Goal: Task Accomplishment & Management: Complete application form

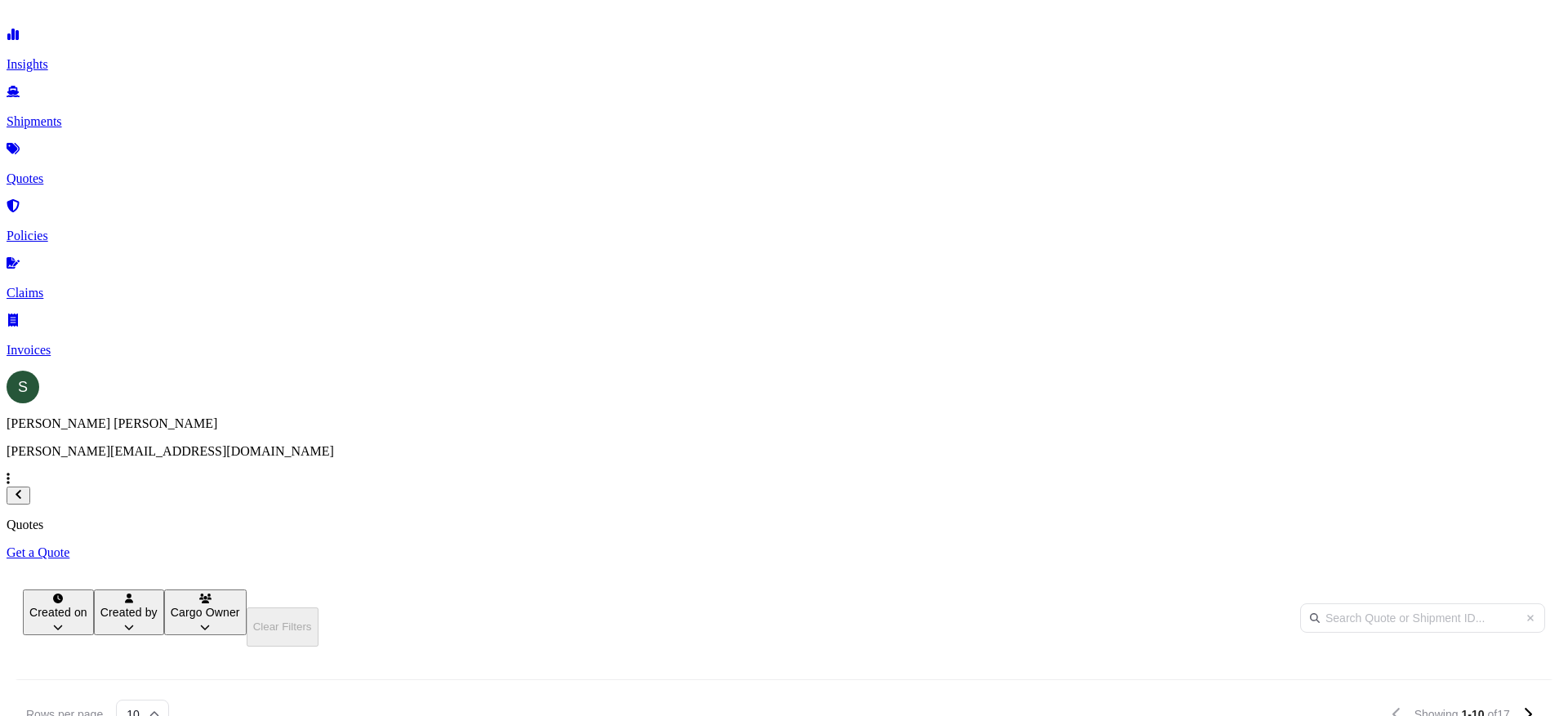
scroll to position [438, 1295]
click at [1477, 546] on p "Get a Quote" at bounding box center [784, 553] width 1555 height 15
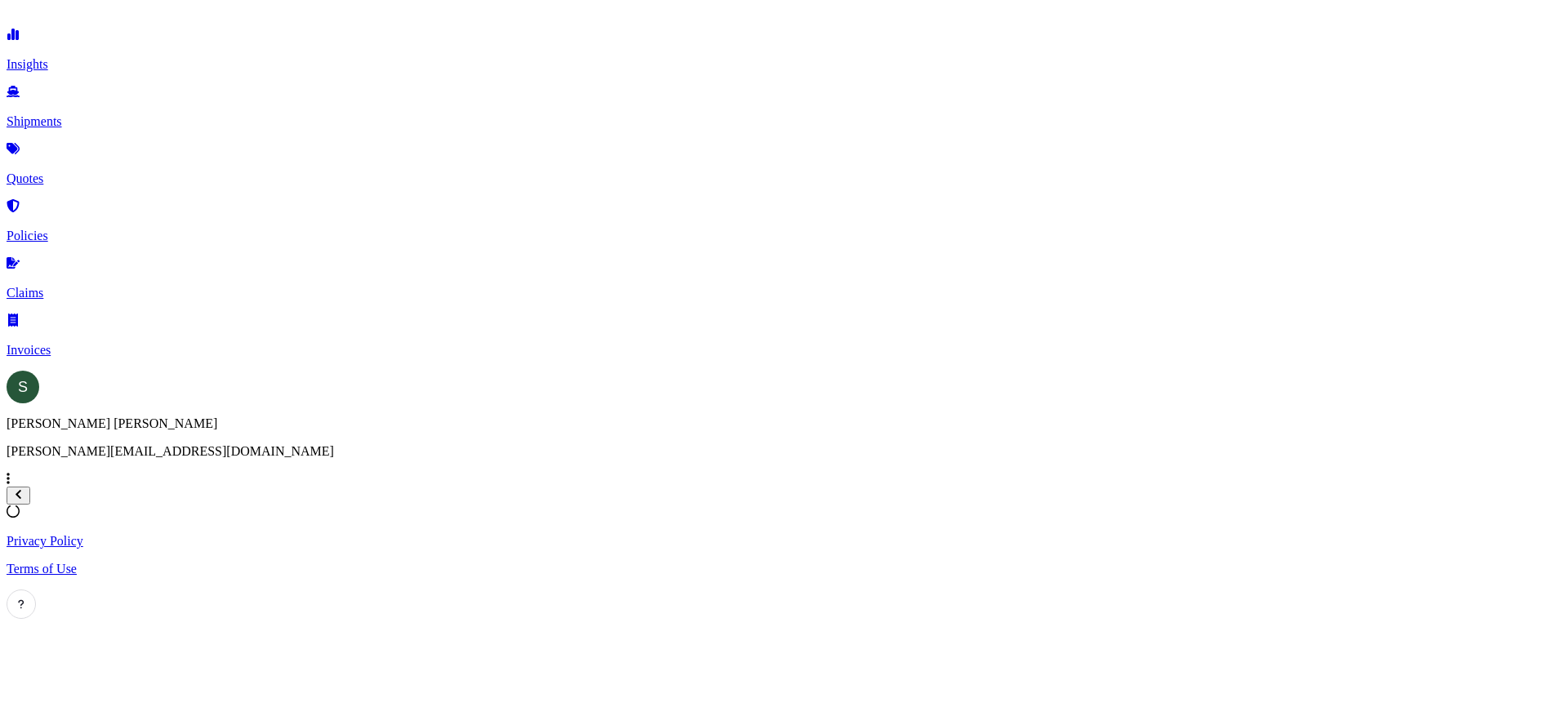
select select "Sea"
select select "1"
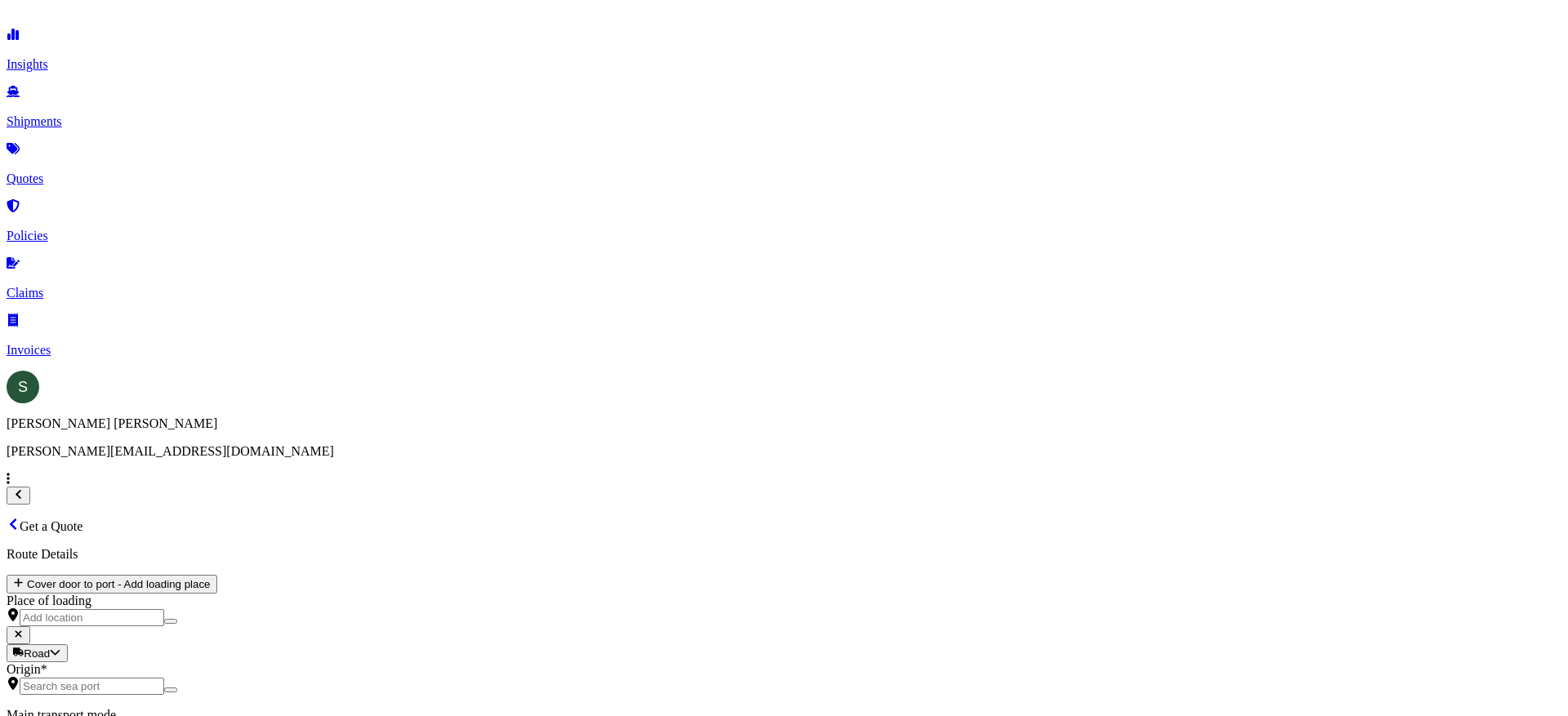
click at [296, 403] on div "Road" at bounding box center [275, 395] width 41 height 16
select select "Road"
click at [383, 697] on div "Origin *" at bounding box center [784, 713] width 1555 height 33
click at [164, 712] on input "Origin *" at bounding box center [92, 720] width 144 height 17
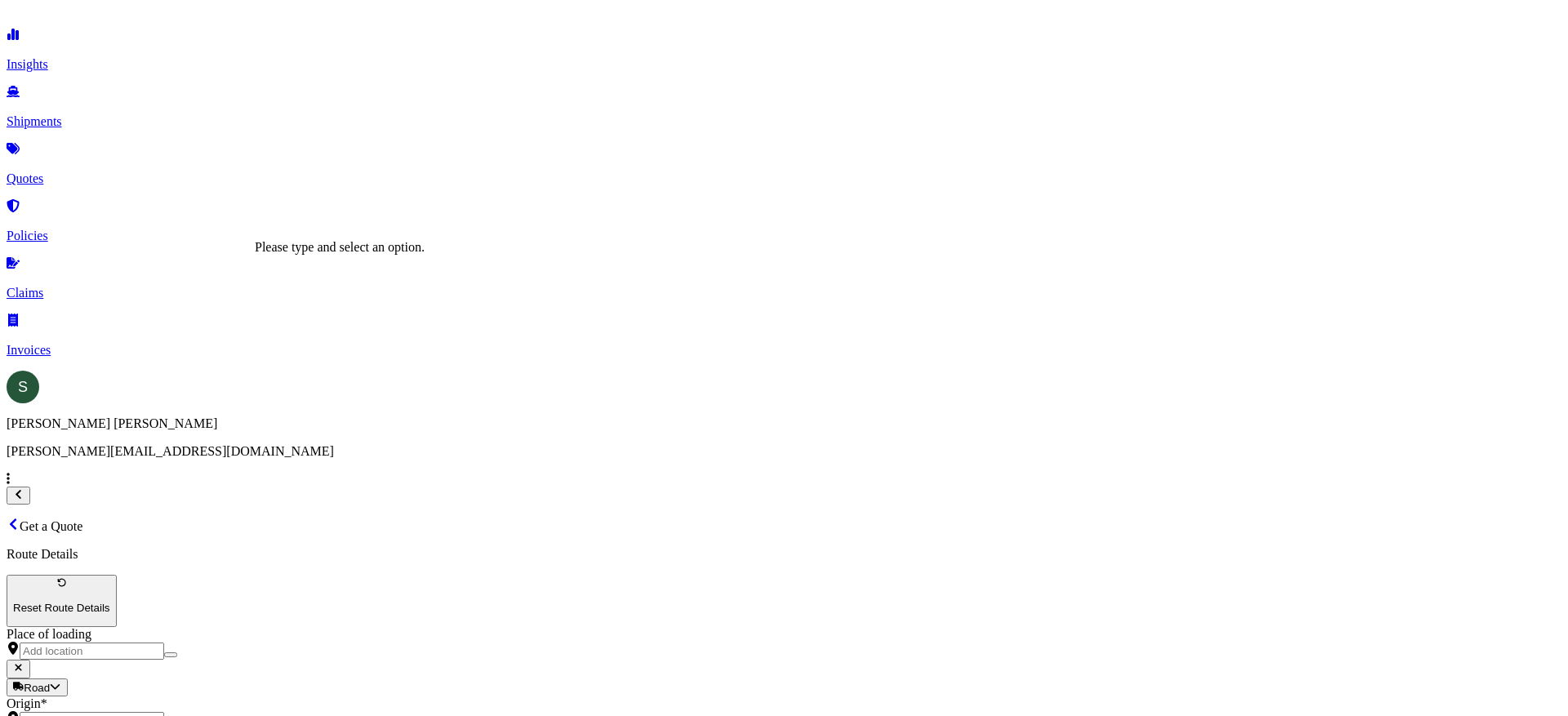
click at [164, 712] on input "Origin * Please select an origin" at bounding box center [92, 720] width 144 height 17
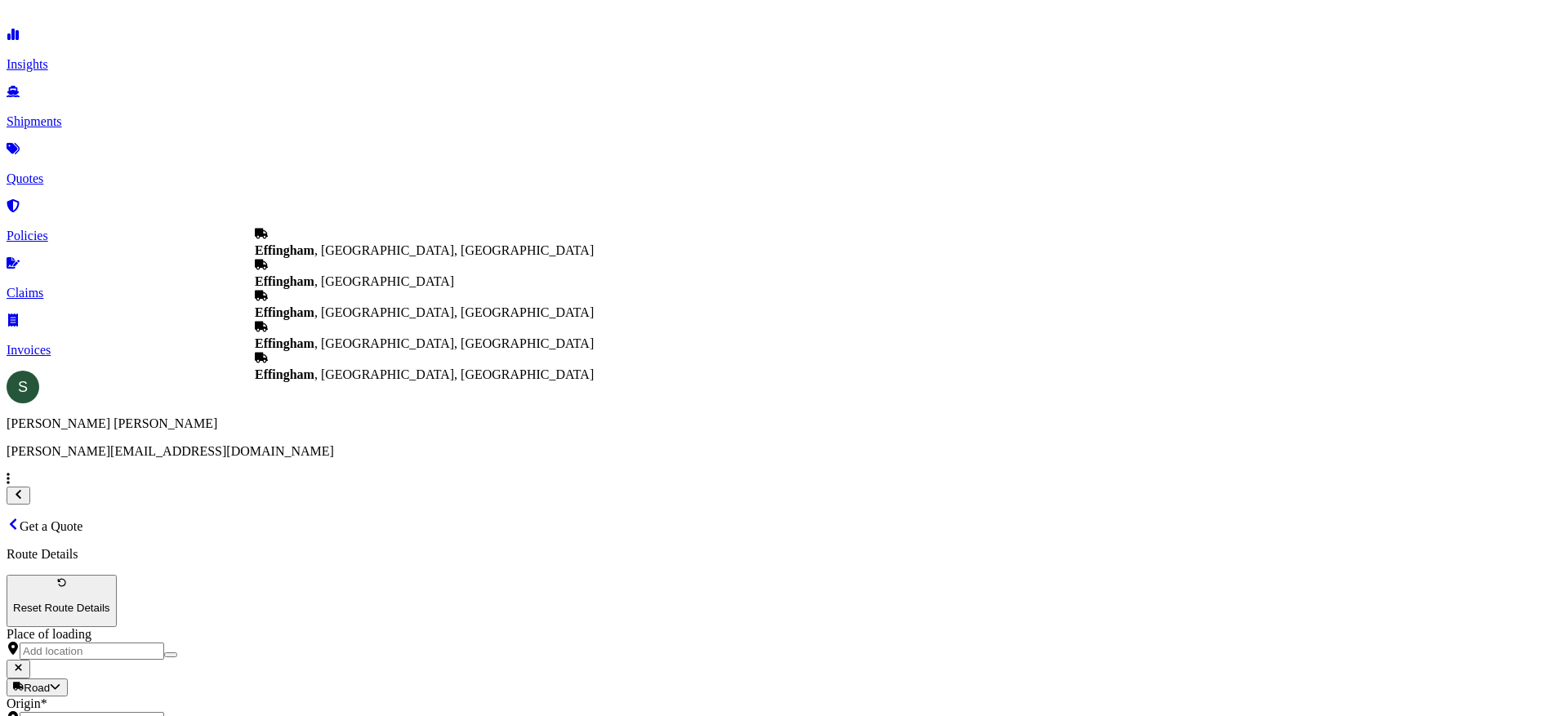
click at [380, 257] on span "Effingham , [GEOGRAPHIC_DATA], [GEOGRAPHIC_DATA]" at bounding box center [424, 250] width 339 height 14
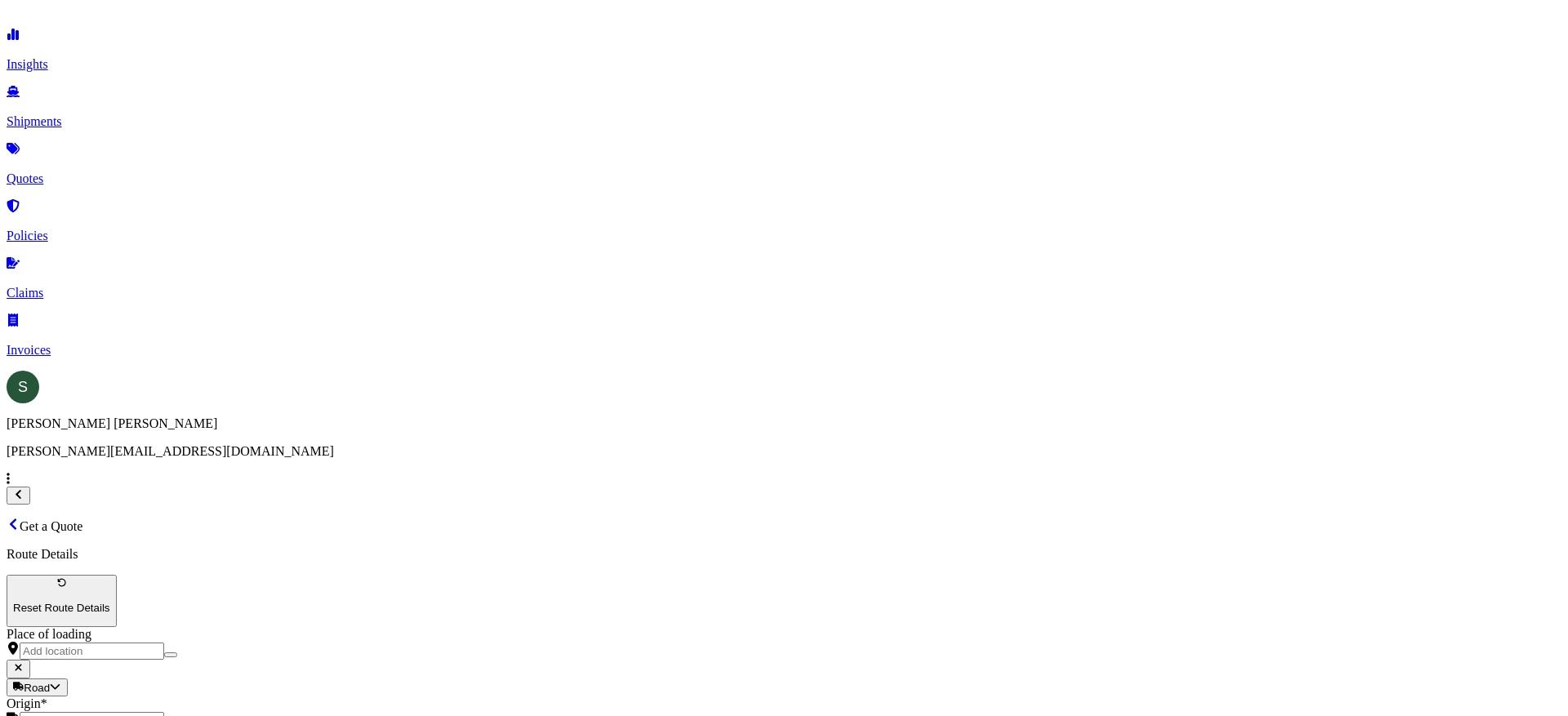
type input "Effingham, [GEOGRAPHIC_DATA], [GEOGRAPHIC_DATA]"
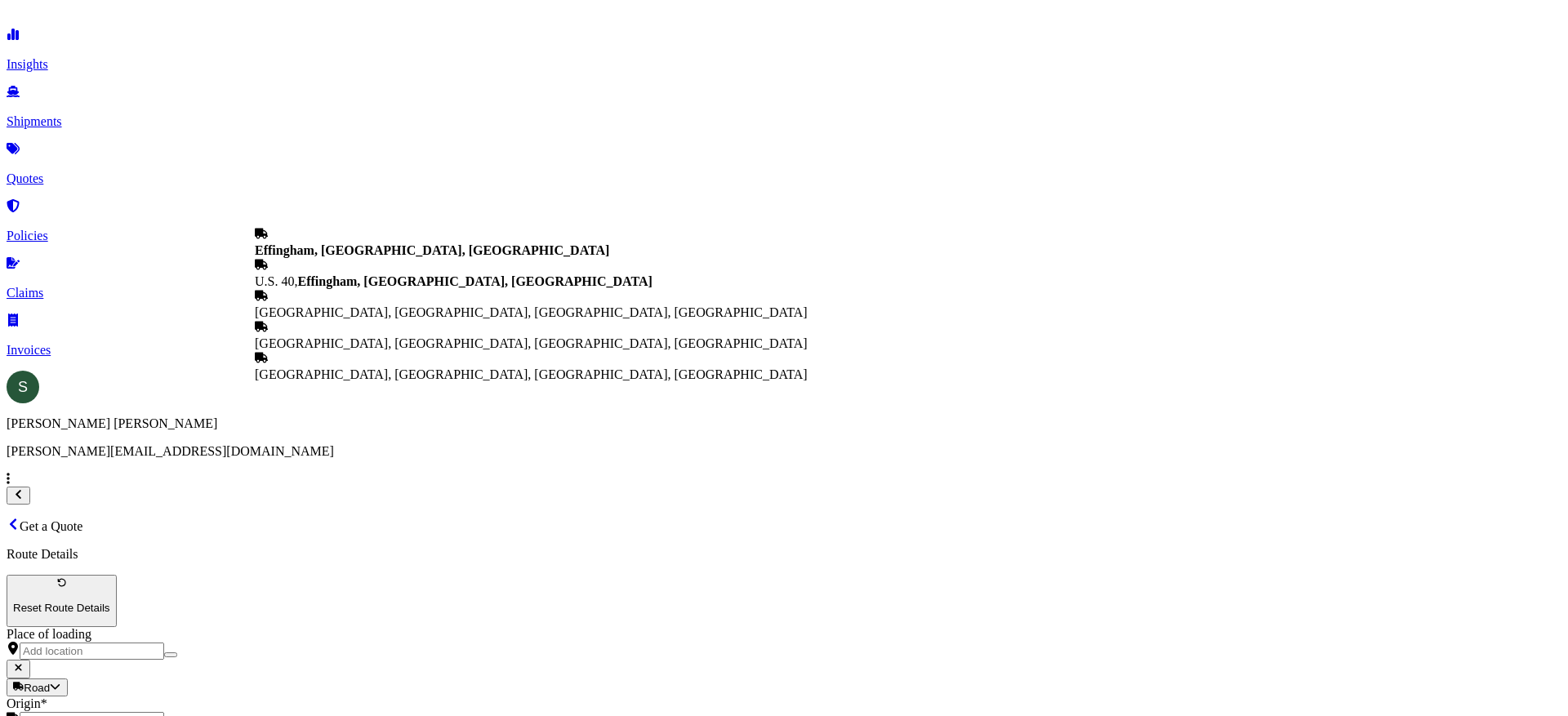
click at [412, 547] on div "Route Details Reset Route Details Place of loading Road Road Rail Origin * [GEO…" at bounding box center [784, 719] width 1555 height 342
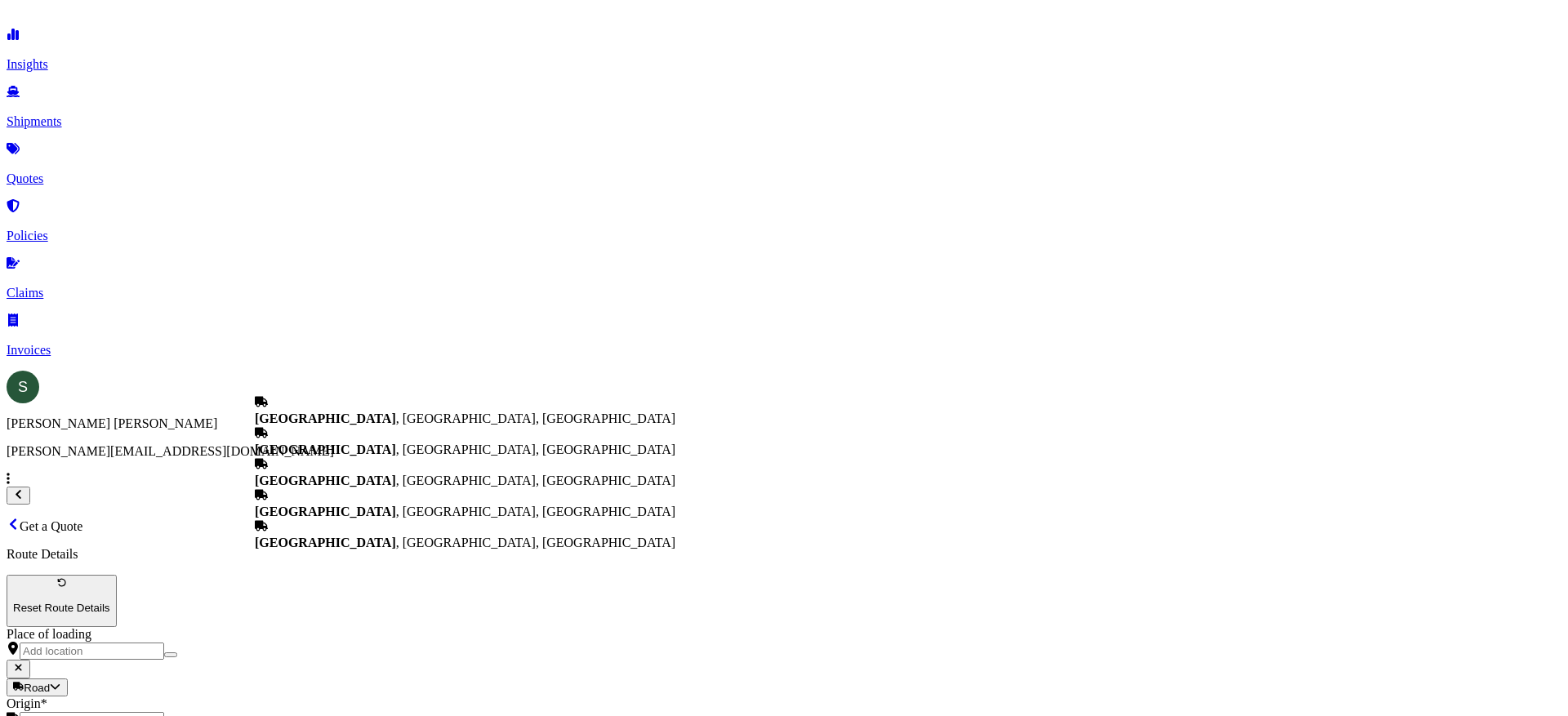
click at [366, 410] on div "[GEOGRAPHIC_DATA] , [GEOGRAPHIC_DATA], [GEOGRAPHIC_DATA]" at bounding box center [464, 410] width 421 height 31
type input "[GEOGRAPHIC_DATA], [GEOGRAPHIC_DATA], [GEOGRAPHIC_DATA]"
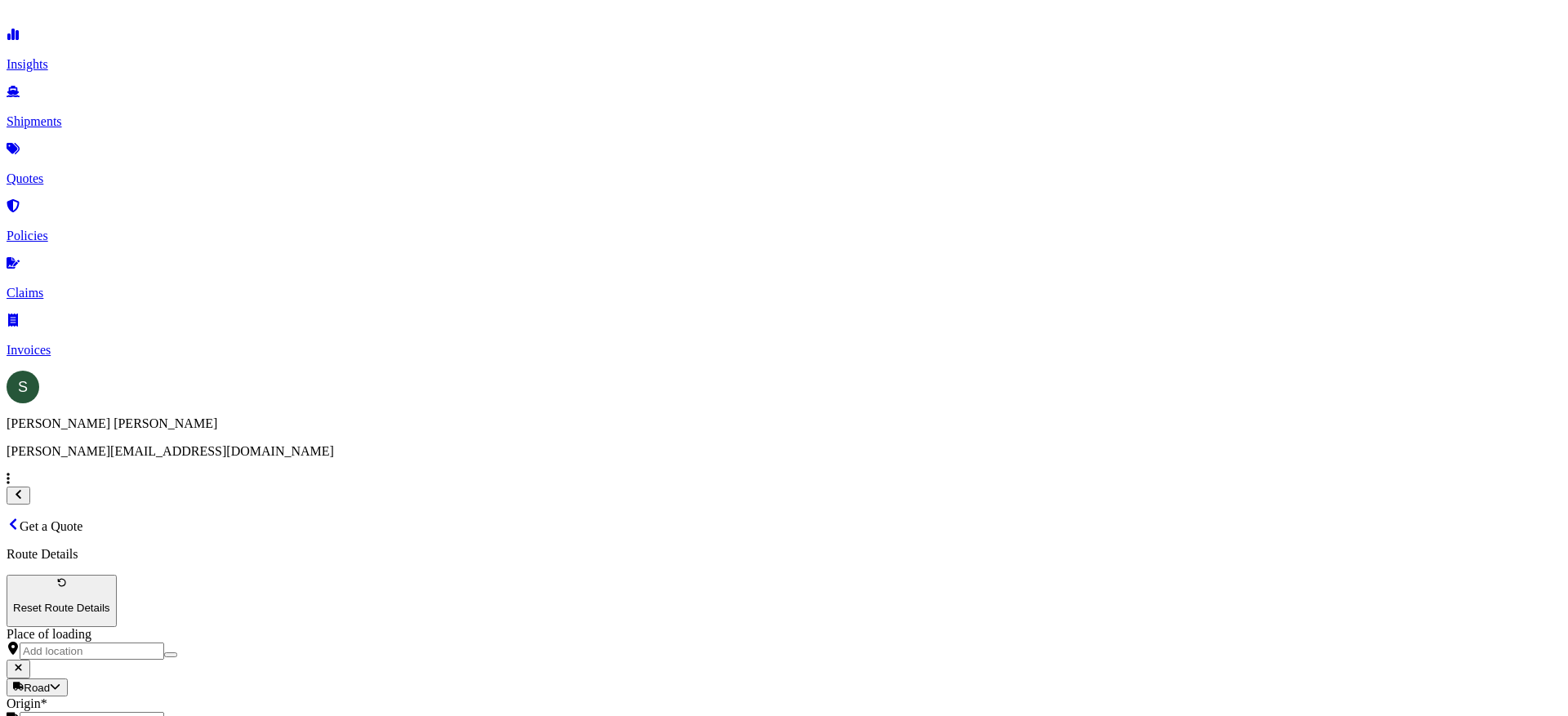
click at [349, 547] on div "Route Details Reset Route Details Place of loading Road Road Rail Origin * [GEO…" at bounding box center [784, 719] width 1555 height 342
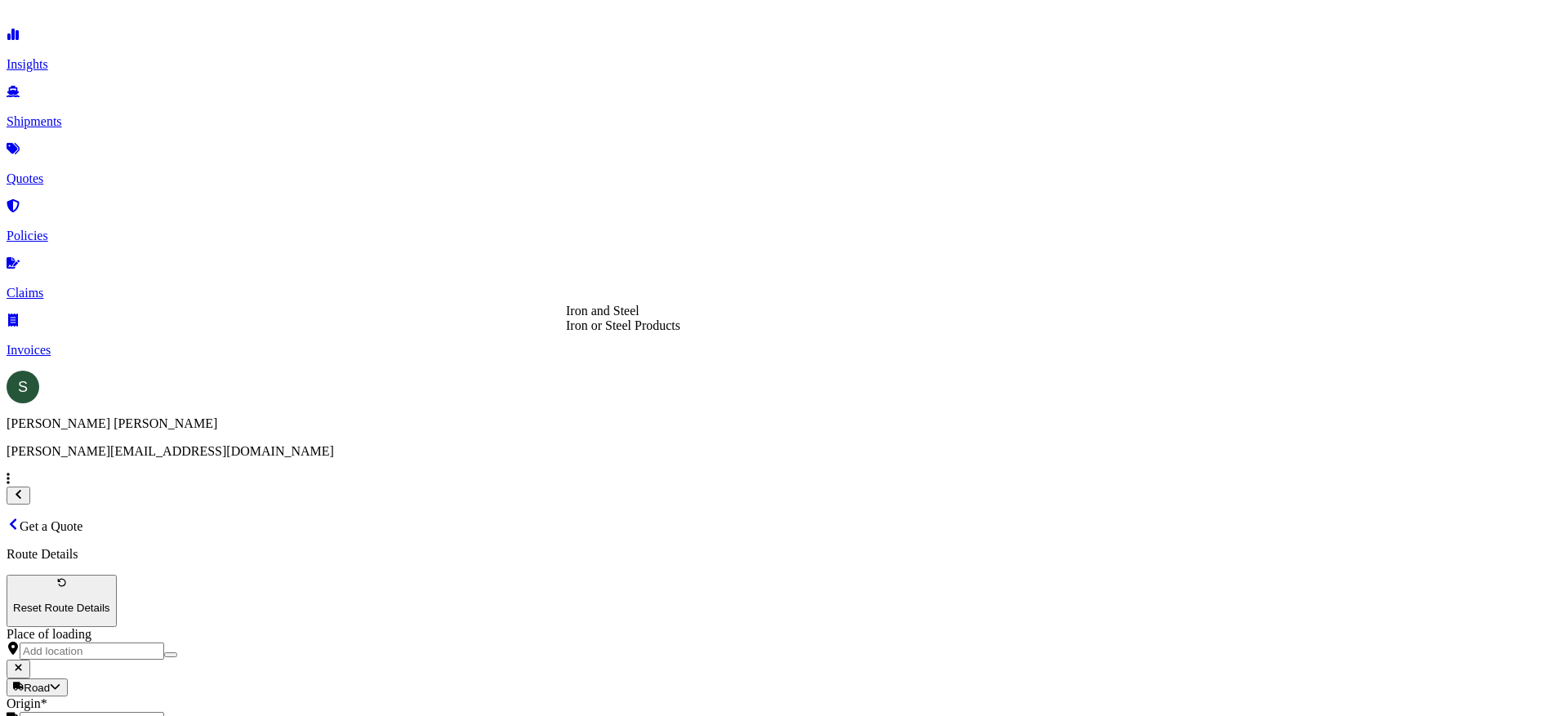
click at [680, 333] on div "Iron or Steel Products" at bounding box center [623, 326] width 114 height 15
type input "Iron or Steel Products"
type textarea "Sinks"
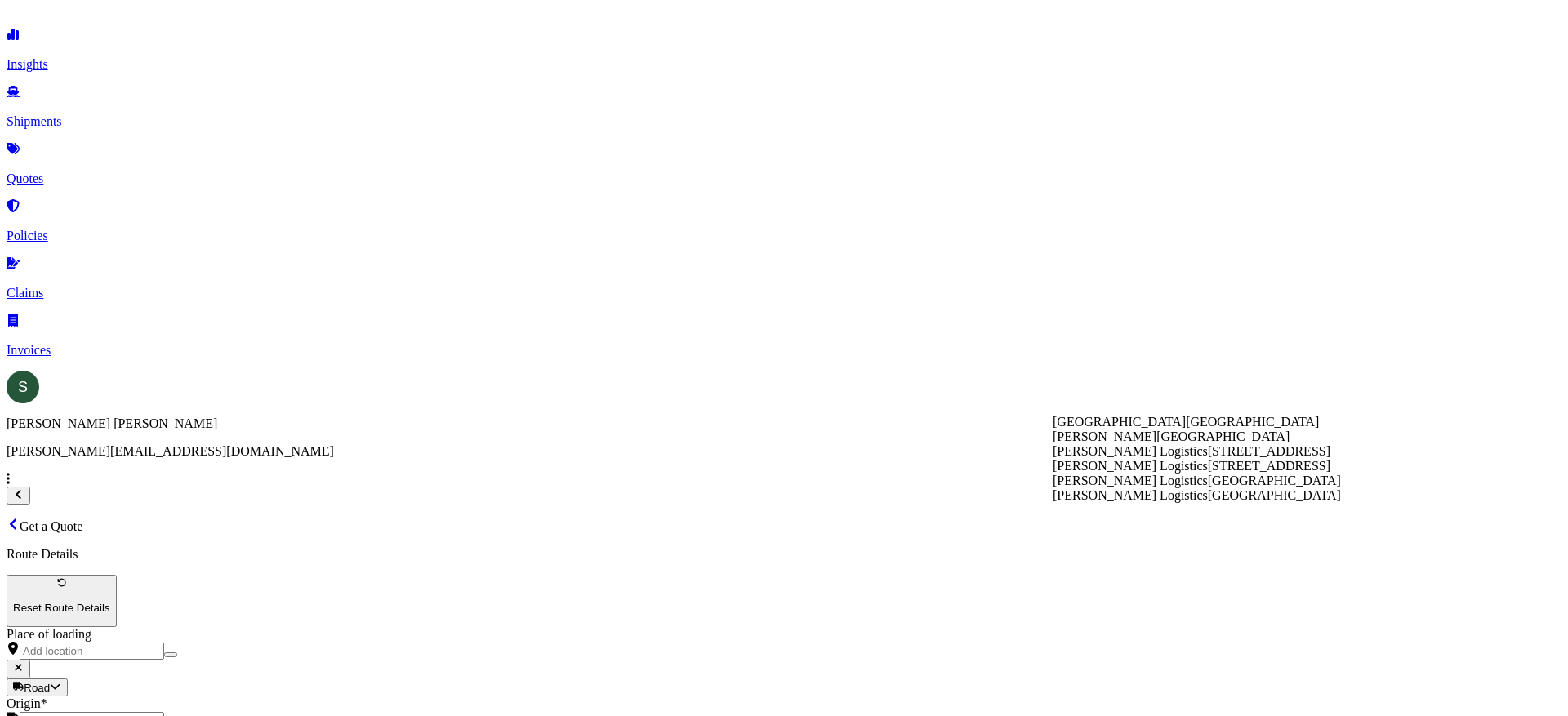
click at [1208, 458] on span "[STREET_ADDRESS]" at bounding box center [1269, 451] width 123 height 14
type input "[PERSON_NAME] Logistics"
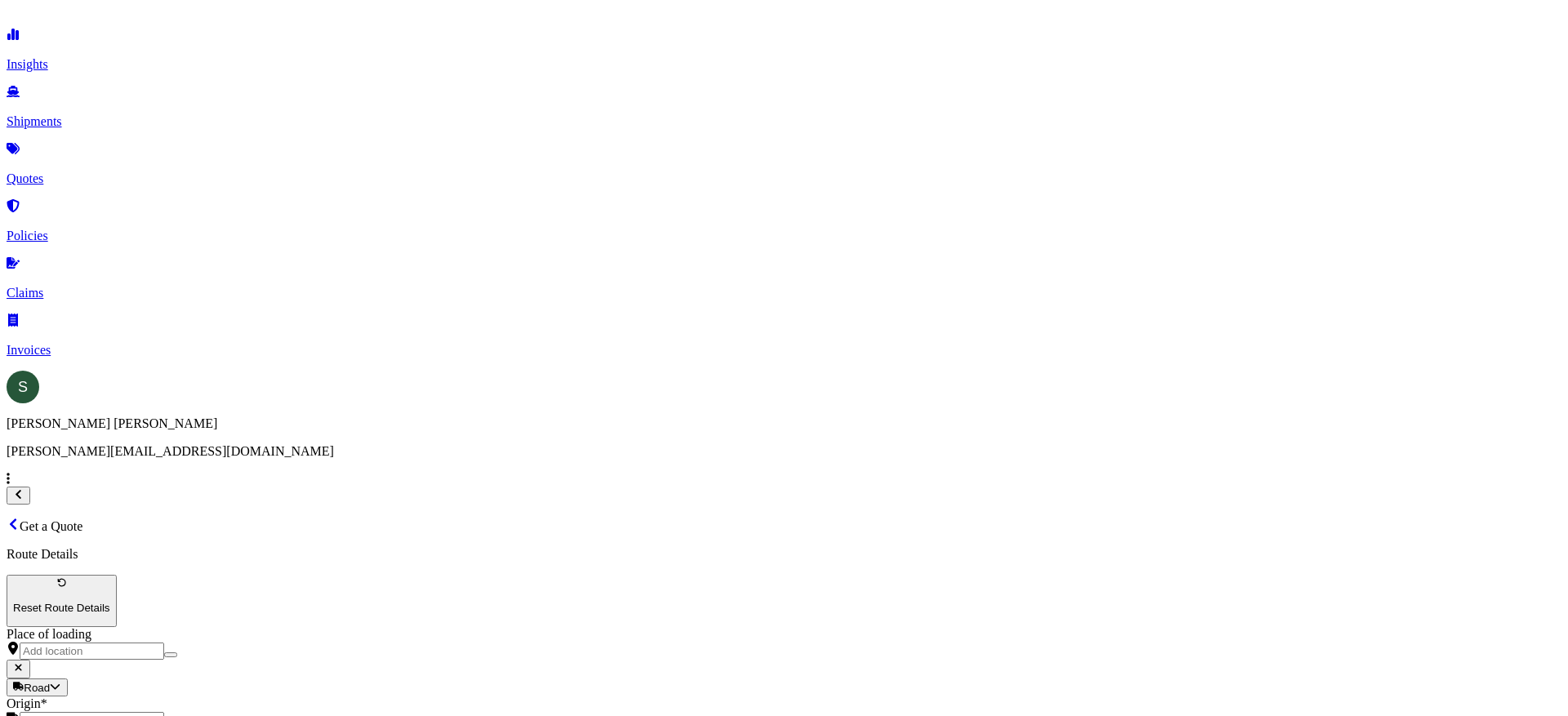
type input "4946.00"
type input "691.41"
type input "TForce"
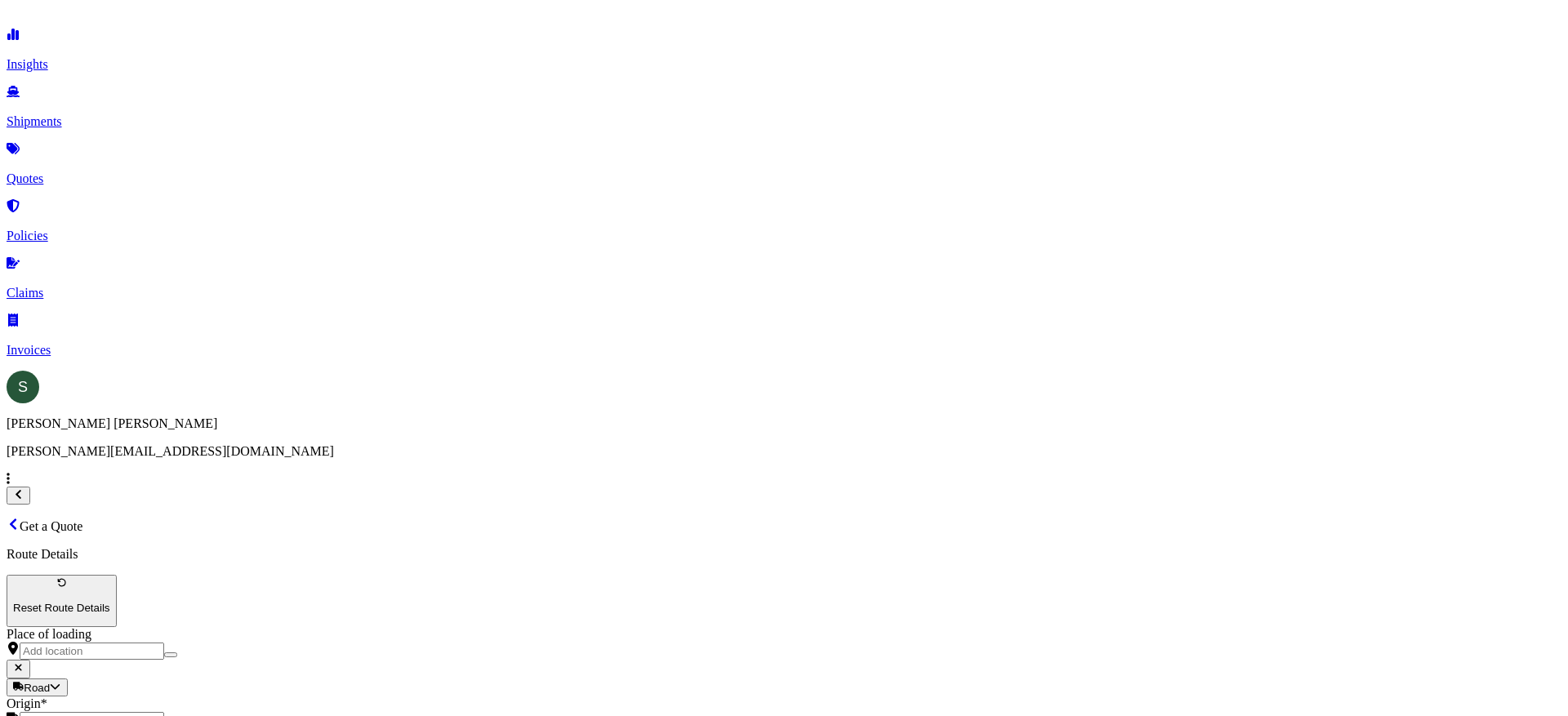
type input "16439755"
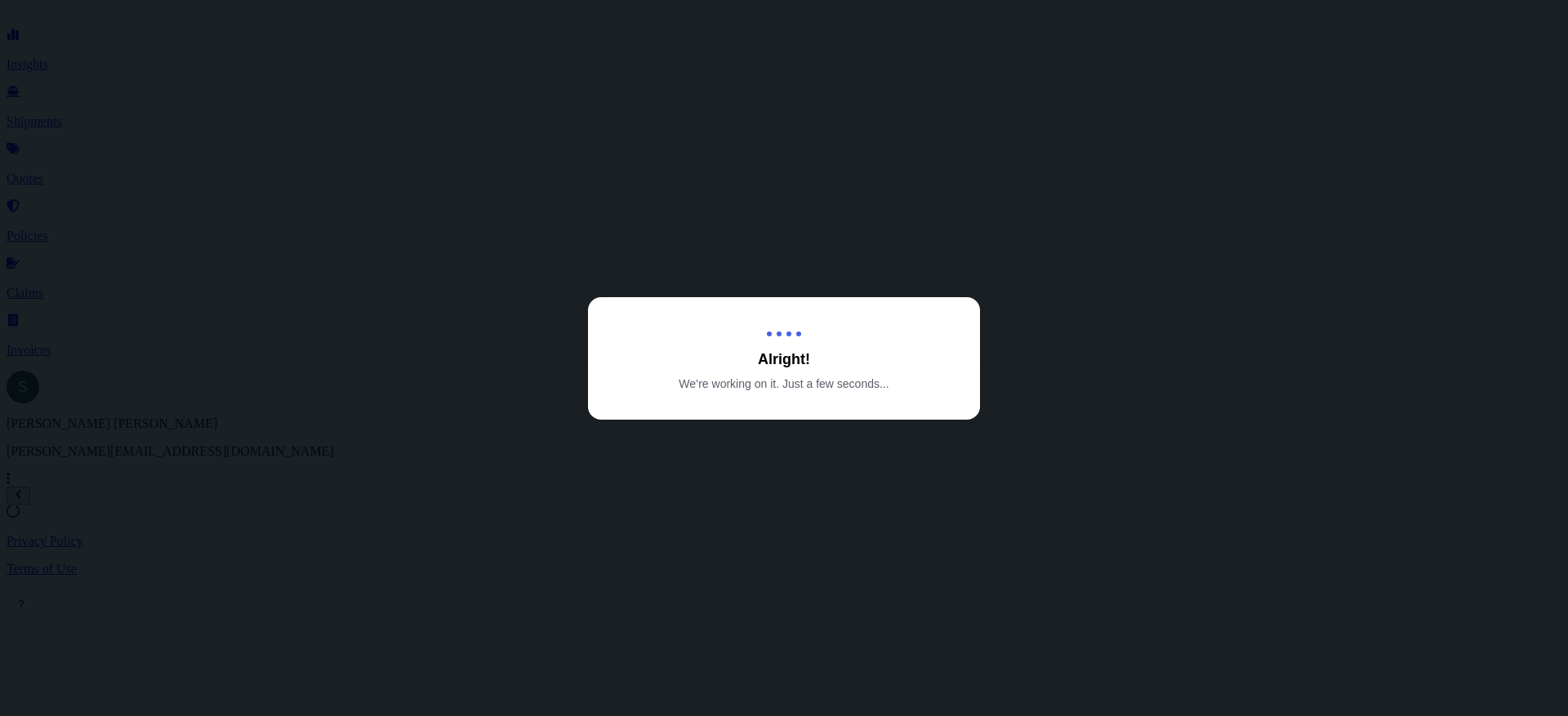
select select "Road"
select select "1"
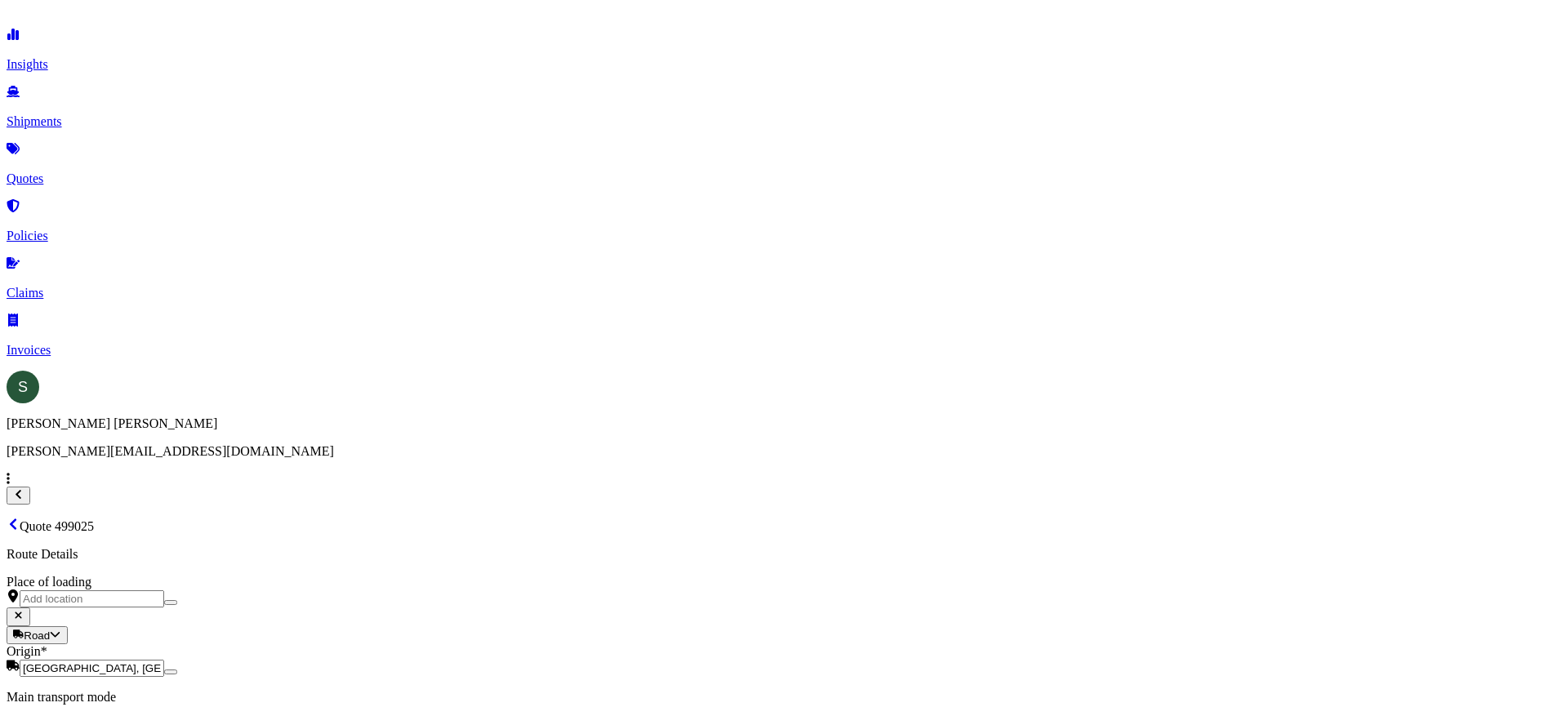
scroll to position [637, 0]
